Goal: Information Seeking & Learning: Understand process/instructions

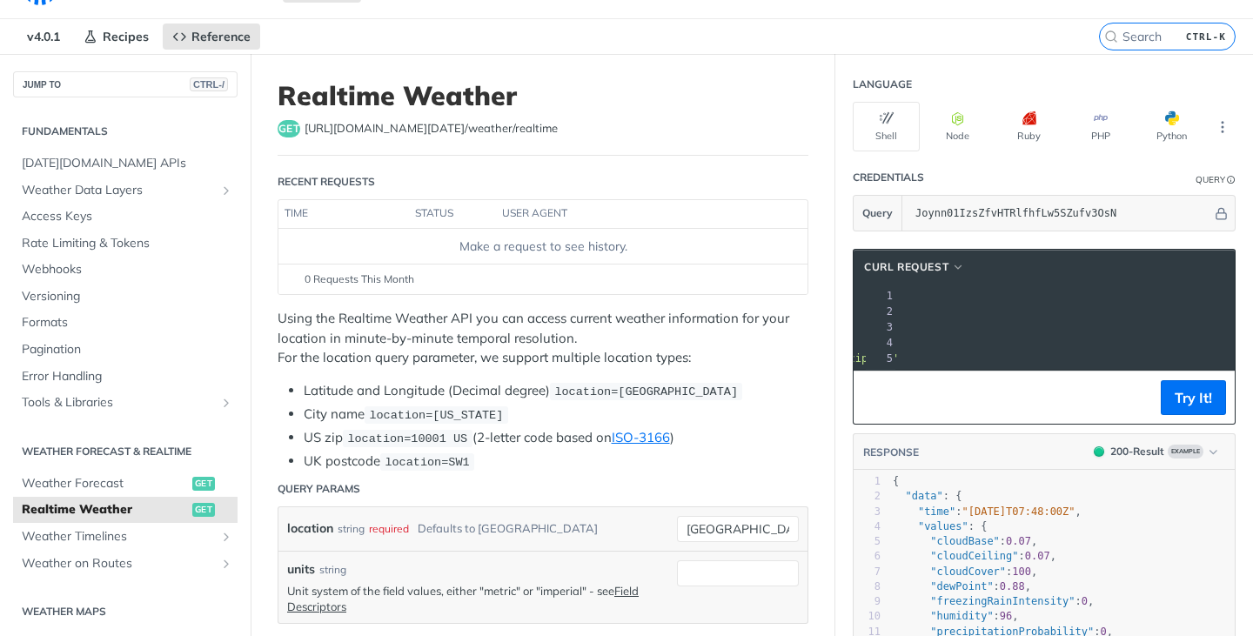
scroll to position [0, 104]
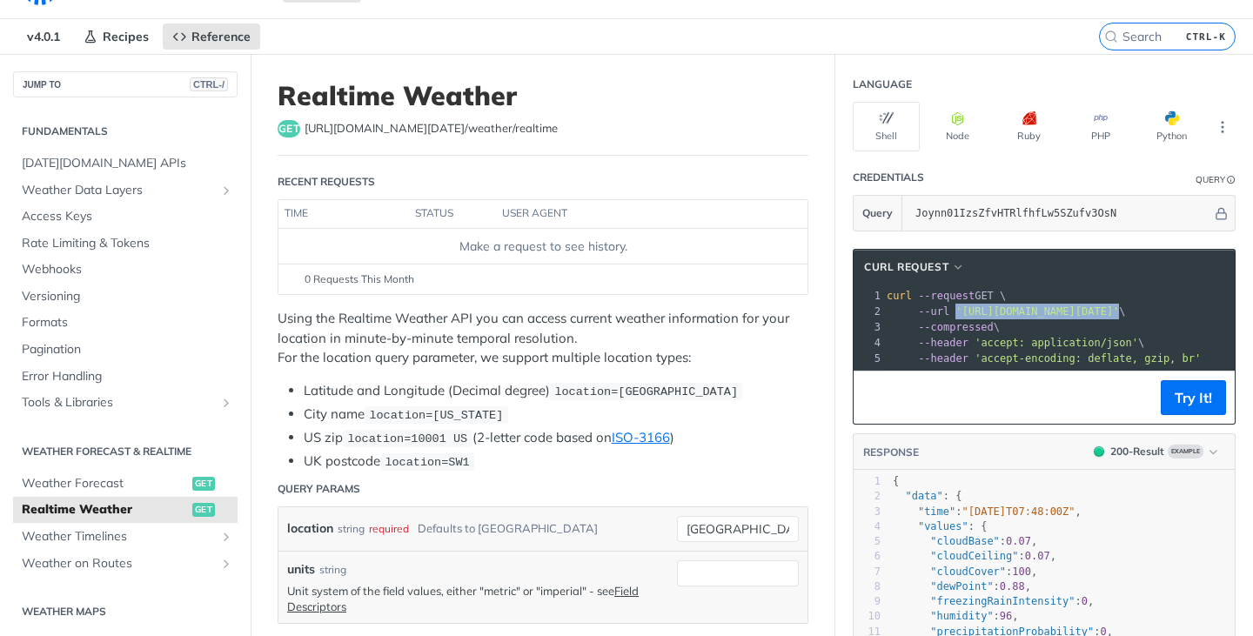
drag, startPoint x: 1208, startPoint y: 310, endPoint x: 934, endPoint y: 310, distance: 273.2
click at [934, 310] on span "--url '[URL][DOMAIN_NAME][DATE]' \" at bounding box center [1006, 311] width 239 height 12
copy span "'[URL][DOMAIN_NAME][DATE]'"
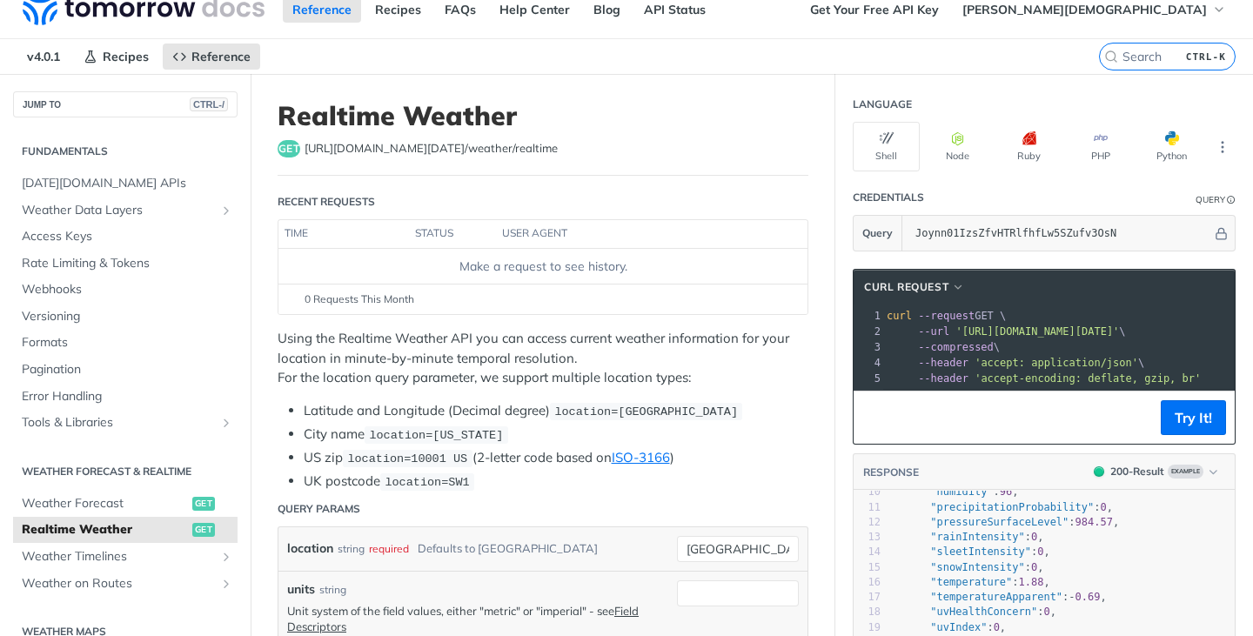
click at [474, 432] on span "location=[US_STATE]" at bounding box center [436, 435] width 134 height 13
click at [1179, 144] on span "button" at bounding box center [1179, 138] width 0 height 14
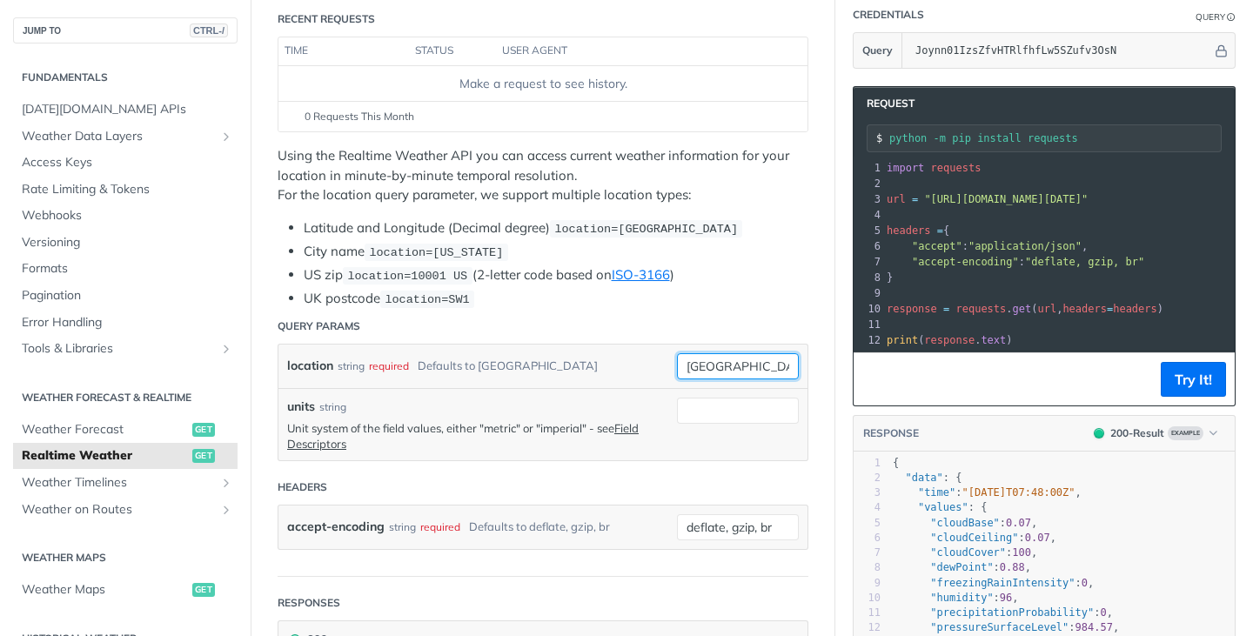
click at [690, 358] on input "[GEOGRAPHIC_DATA]" at bounding box center [738, 366] width 122 height 26
click at [693, 328] on header "Query Params" at bounding box center [543, 326] width 531 height 35
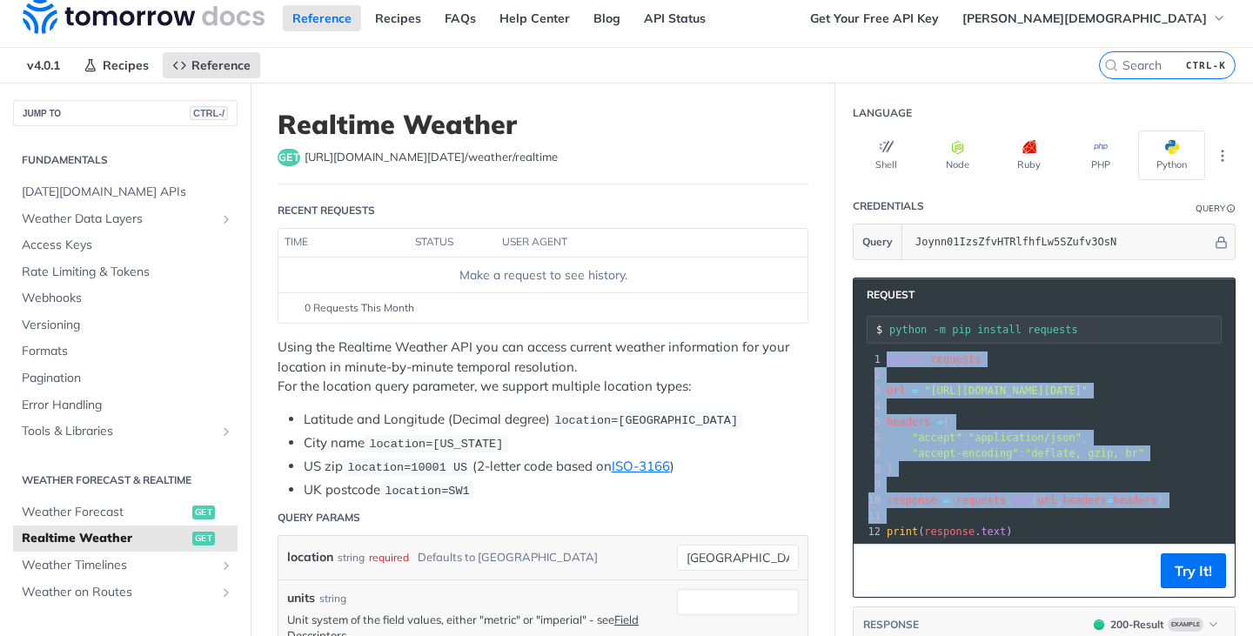
drag, startPoint x: 1014, startPoint y: 509, endPoint x: 838, endPoint y: 271, distance: 295.5
click at [838, 271] on section "Request python -m pip install requests xxxxxxxxxx 12 1 import requests 2 ​ 3 ur…" at bounding box center [1044, 578] width 418 height 636
copy div "import requests 2 ​ 3 url = "[URL][DOMAIN_NAME][DATE]" 4 ​ 5 headers = { 6 "acc…"
